Goal: Information Seeking & Learning: Learn about a topic

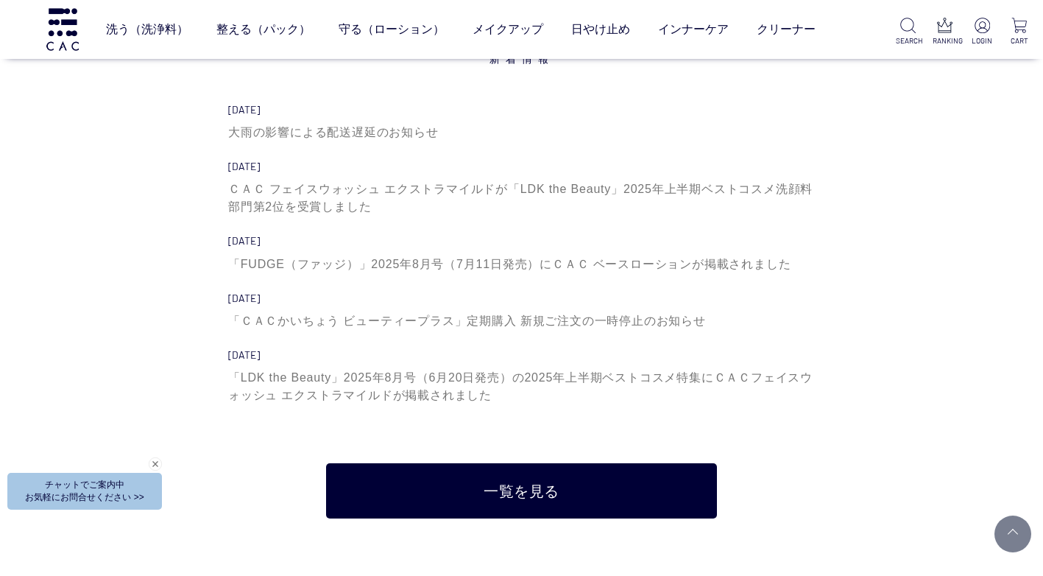
scroll to position [4418, 0]
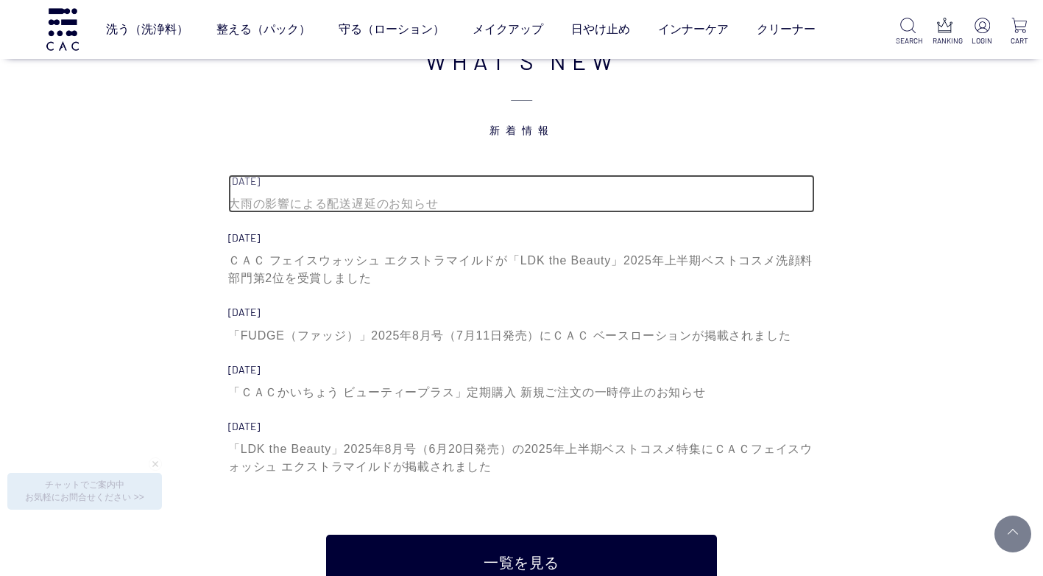
click at [417, 198] on div "大雨の影響による配送遅延のお知らせ" at bounding box center [521, 204] width 587 height 18
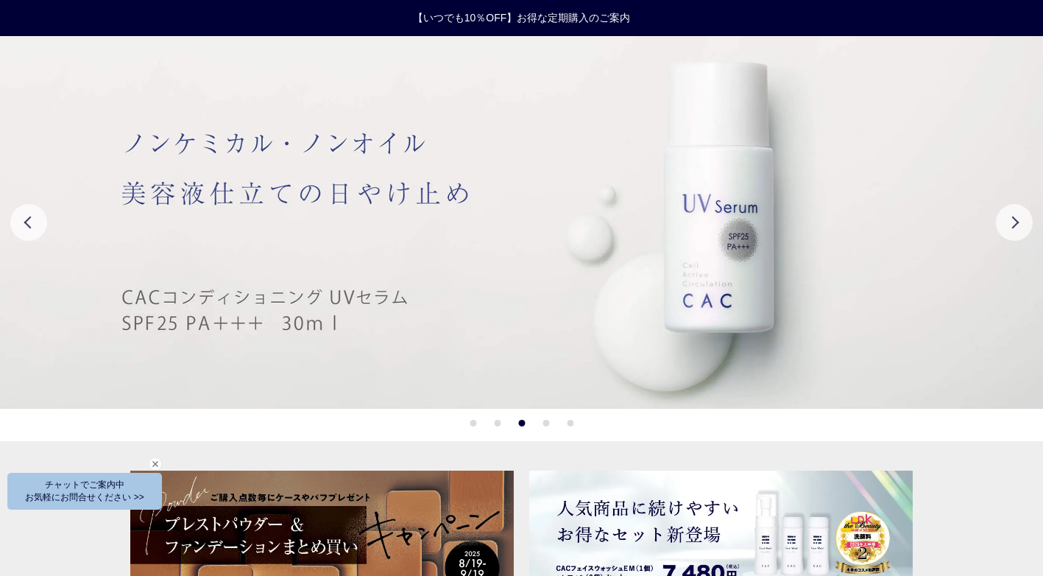
scroll to position [0, 0]
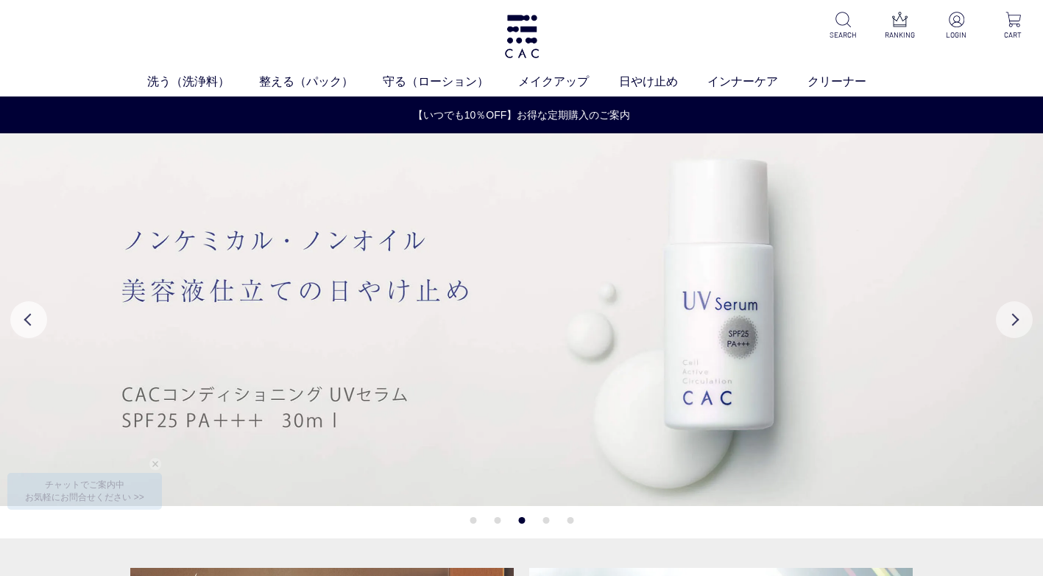
click at [1006, 319] on button "Next" at bounding box center [1014, 319] width 37 height 37
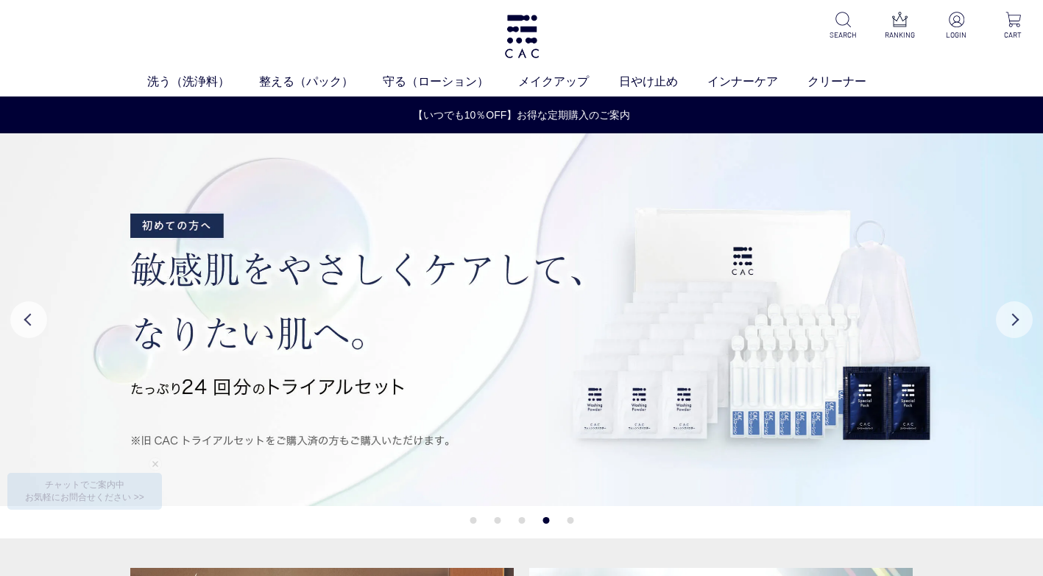
click at [1006, 319] on button "Next" at bounding box center [1014, 319] width 37 height 37
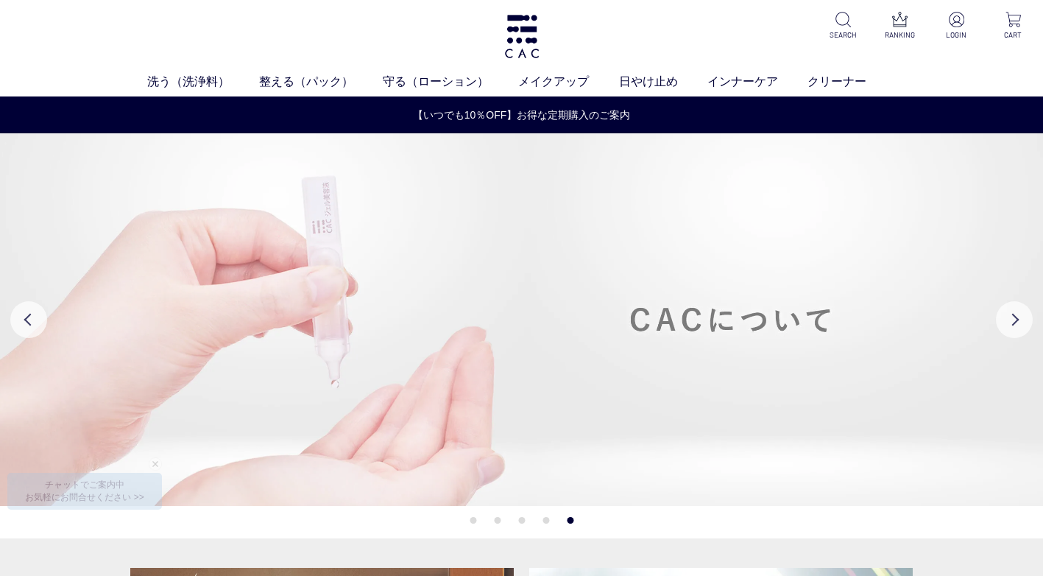
click at [792, 322] on img at bounding box center [521, 319] width 1043 height 373
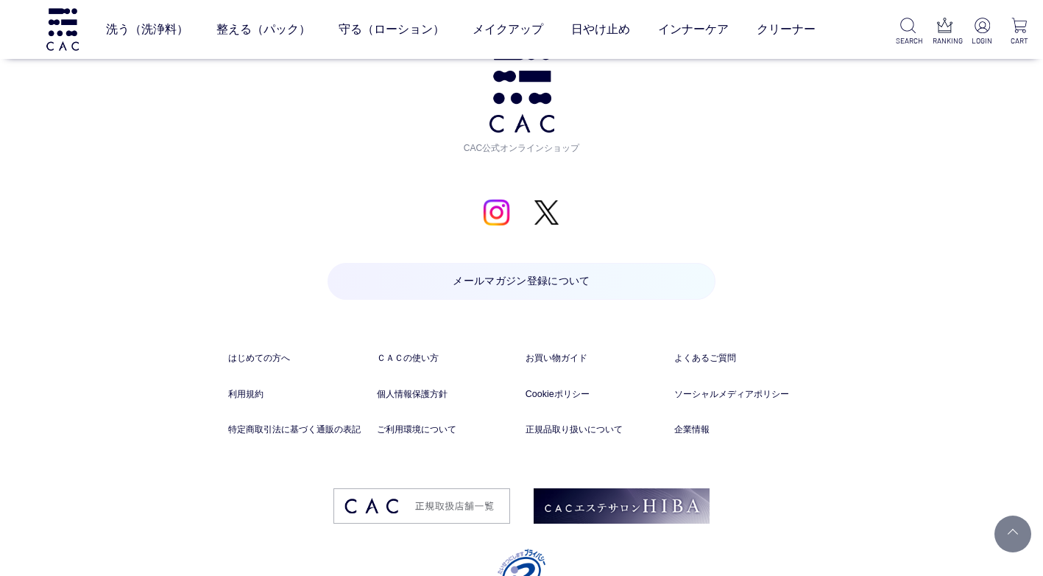
scroll to position [1523, 0]
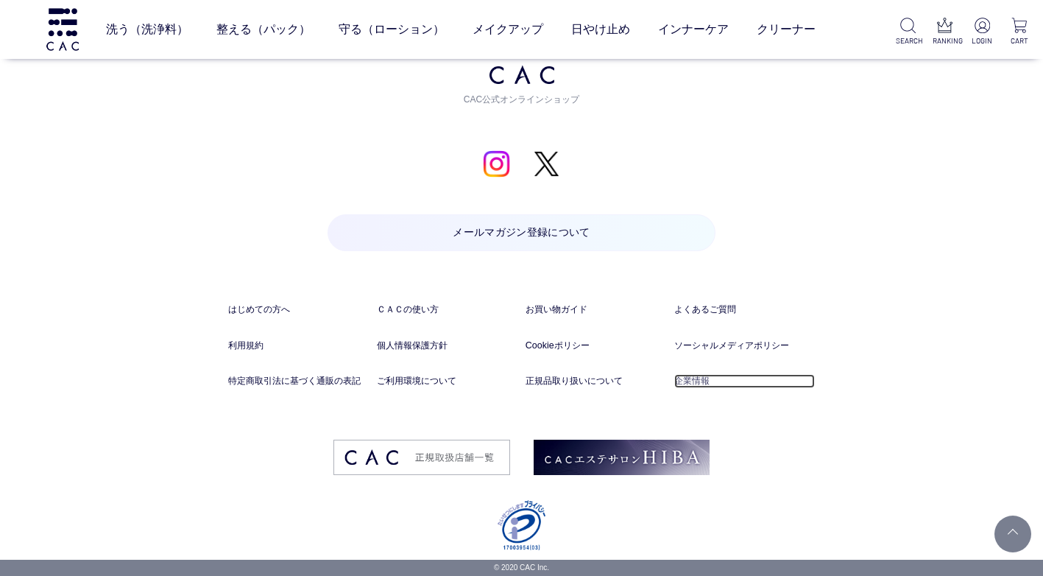
click at [708, 376] on link "企業情報" at bounding box center [744, 381] width 141 height 14
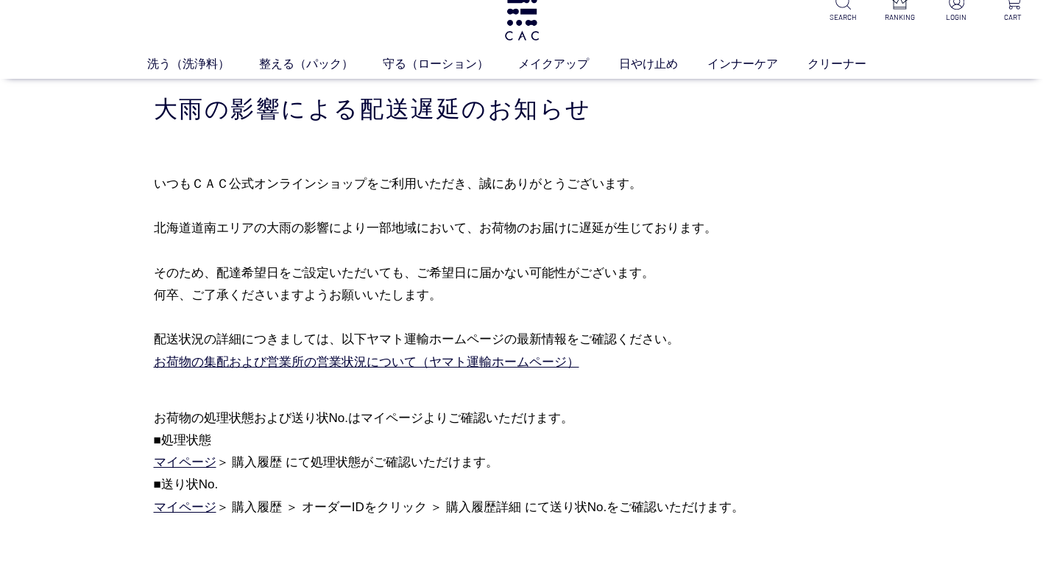
scroll to position [0, 0]
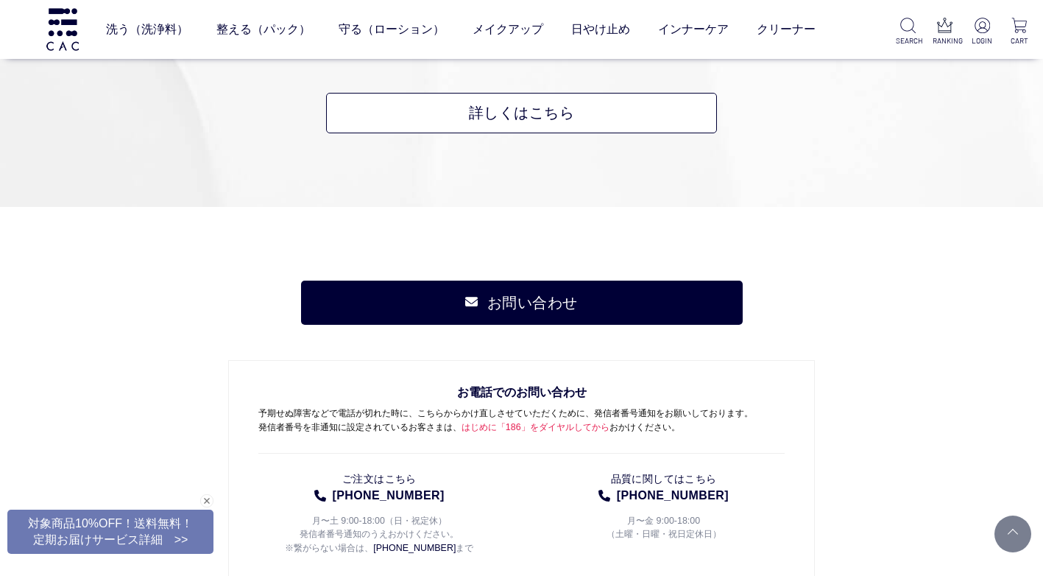
scroll to position [10381, 0]
